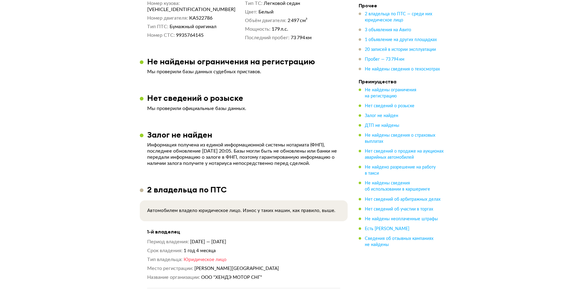
scroll to position [245, 0]
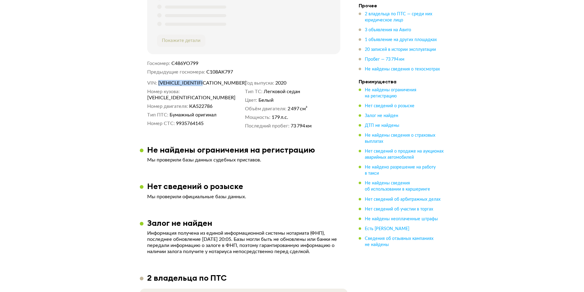
drag, startPoint x: 159, startPoint y: 82, endPoint x: 218, endPoint y: 99, distance: 61.0
click at [218, 86] on dd "[VEHICLE_IDENTIFICATION_NUMBER]" at bounding box center [200, 83] width 84 height 6
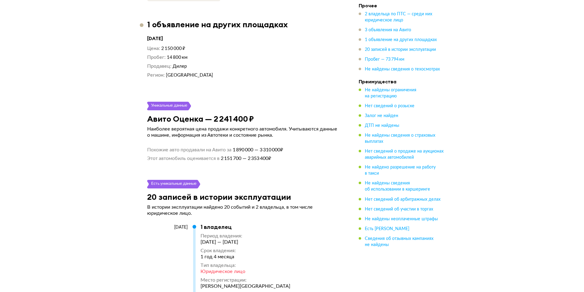
scroll to position [1532, 0]
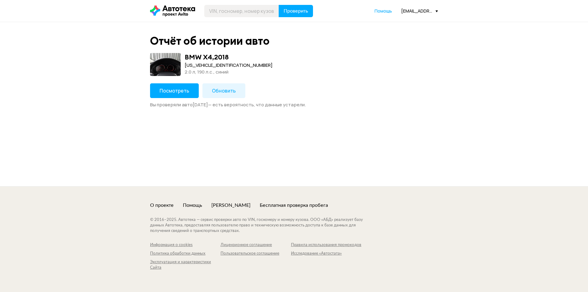
click at [159, 89] on button "Посмотреть" at bounding box center [174, 90] width 49 height 15
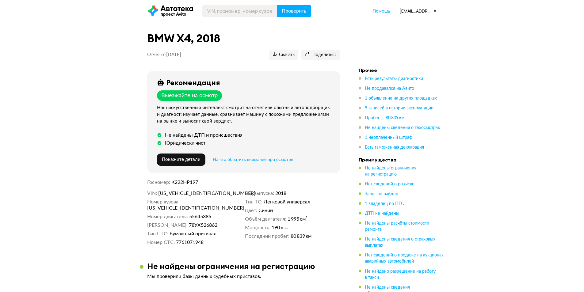
click at [212, 205] on span "WBAVJ11080LF59348" at bounding box center [182, 208] width 70 height 6
copy span "WBAVJ11080LF59348"
click at [230, 13] on input "text" at bounding box center [239, 11] width 75 height 12
paste input "WBAVJ11080LF59348"
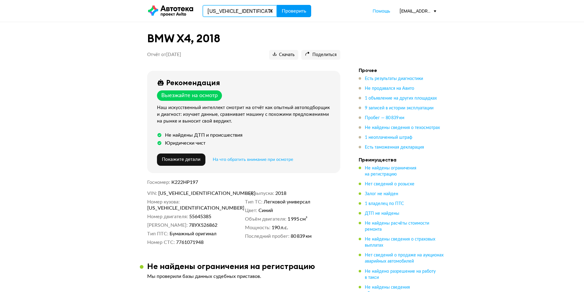
type input "WBAVJ11080LF59348"
click at [293, 12] on span "Проверить" at bounding box center [294, 11] width 25 height 5
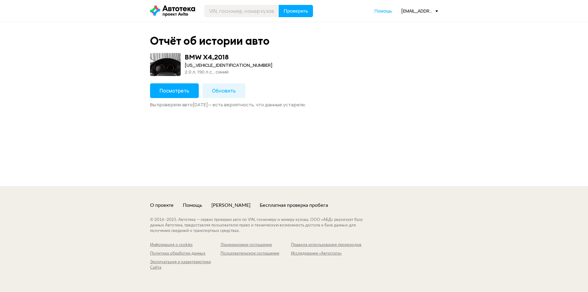
click at [220, 93] on span "Обновить" at bounding box center [224, 90] width 24 height 7
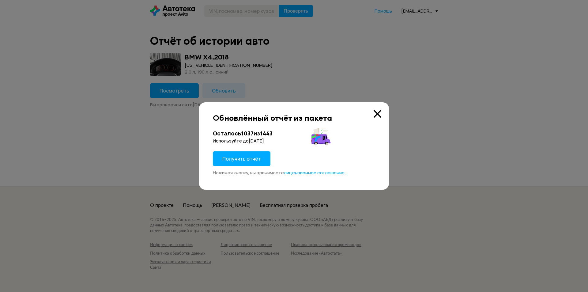
drag, startPoint x: 243, startPoint y: 159, endPoint x: 236, endPoint y: 154, distance: 9.0
click at [243, 159] on span "Получить отчёт" at bounding box center [242, 158] width 39 height 7
